Goal: Check status: Check status

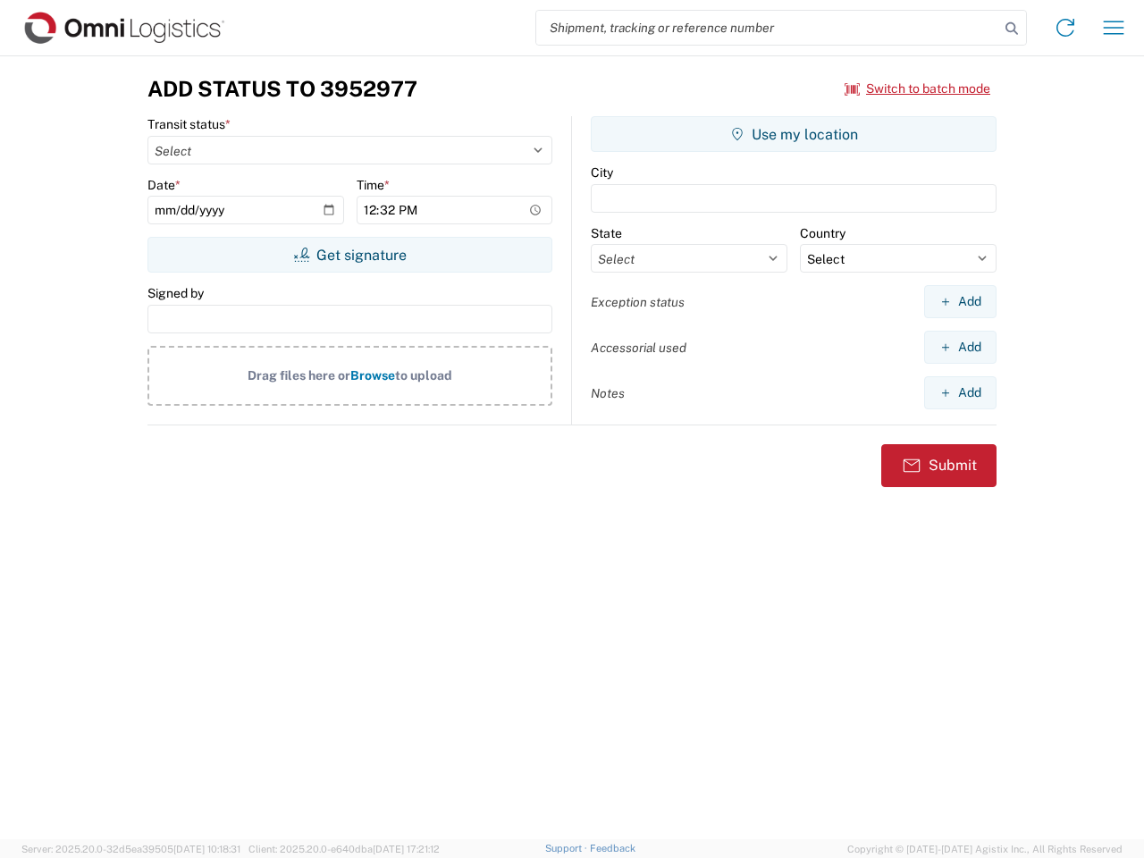
click at [768, 28] on input "search" at bounding box center [767, 28] width 463 height 34
click at [1012, 29] on icon at bounding box center [1011, 28] width 25 height 25
click at [1065, 28] on icon at bounding box center [1065, 27] width 29 height 29
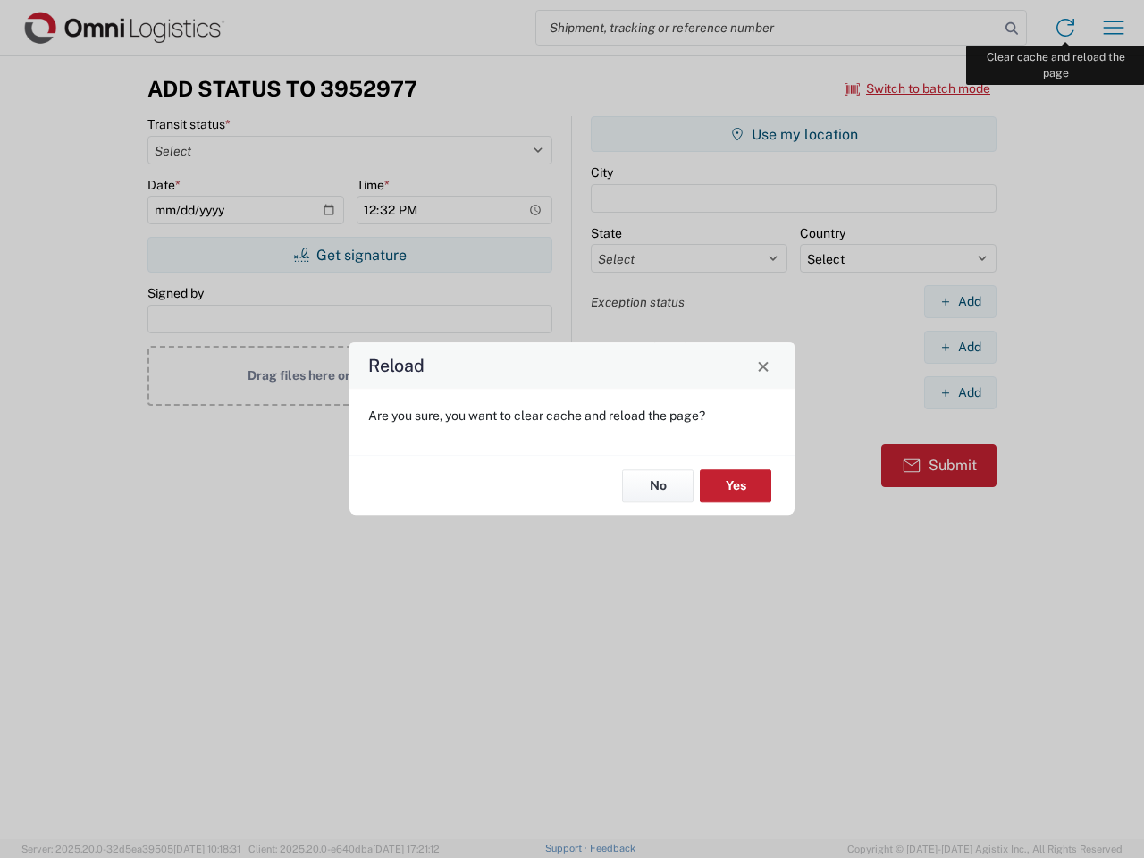
click at [1114, 28] on div "Reload Are you sure, you want to clear cache and reload the page? No Yes" at bounding box center [572, 429] width 1144 height 858
click at [918, 88] on div "Reload Are you sure, you want to clear cache and reload the page? No Yes" at bounding box center [572, 429] width 1144 height 858
click at [349, 255] on div "Reload Are you sure, you want to clear cache and reload the page? No Yes" at bounding box center [572, 429] width 1144 height 858
click at [794, 134] on div "Reload Are you sure, you want to clear cache and reload the page? No Yes" at bounding box center [572, 429] width 1144 height 858
click at [960, 301] on div "Reload Are you sure, you want to clear cache and reload the page? No Yes" at bounding box center [572, 429] width 1144 height 858
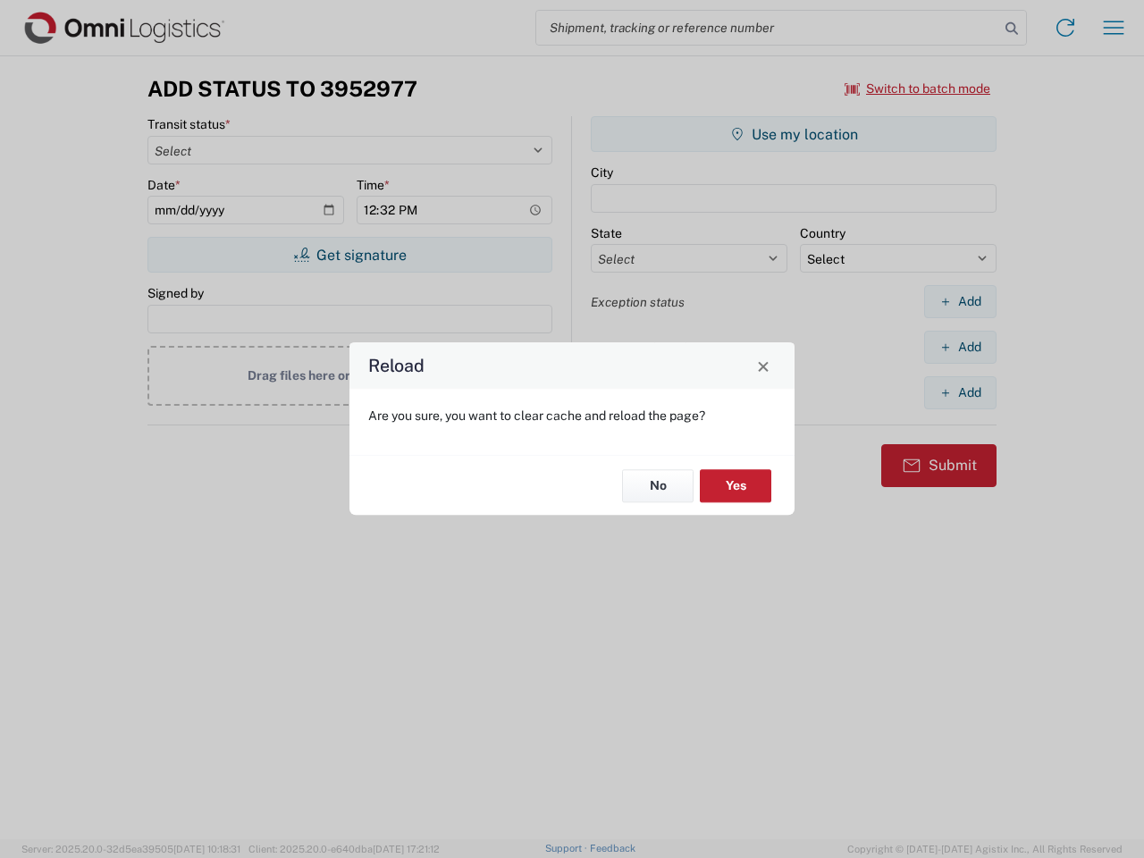
click at [960, 347] on div "Reload Are you sure, you want to clear cache and reload the page? No Yes" at bounding box center [572, 429] width 1144 height 858
click at [960, 392] on div "Reload Are you sure, you want to clear cache and reload the page? No Yes" at bounding box center [572, 429] width 1144 height 858
